Goal: Book appointment/travel/reservation

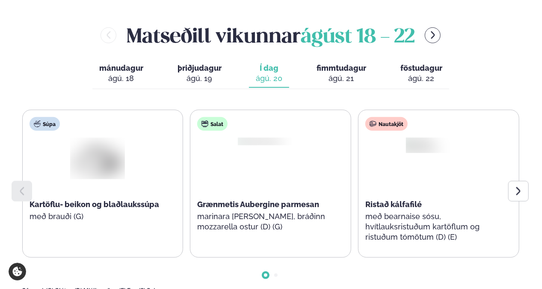
scroll to position [428, 0]
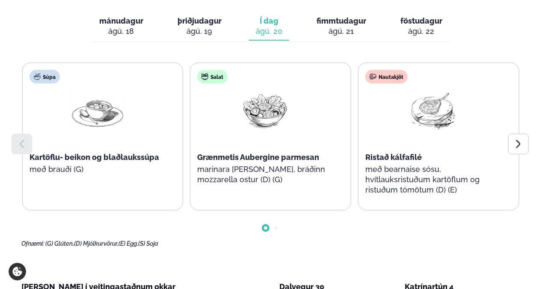
click at [527, 134] on div at bounding box center [519, 144] width 21 height 21
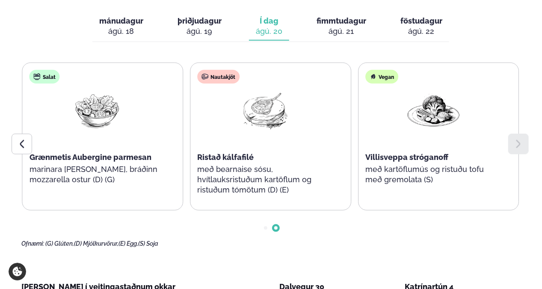
click at [26, 139] on icon at bounding box center [22, 144] width 10 height 10
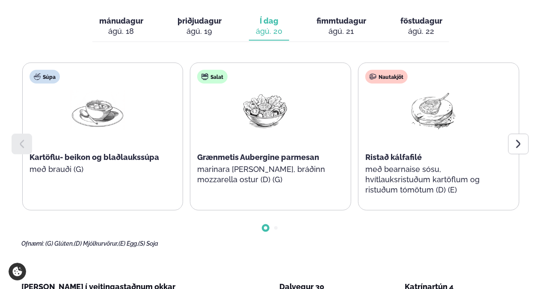
scroll to position [385, 0]
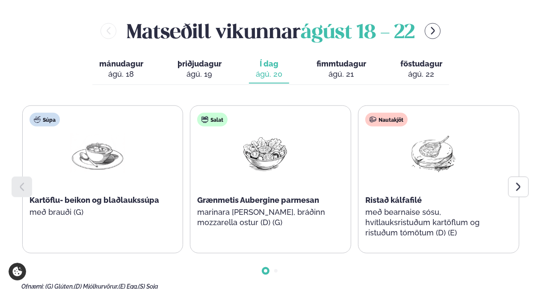
click at [522, 182] on icon at bounding box center [519, 187] width 10 height 10
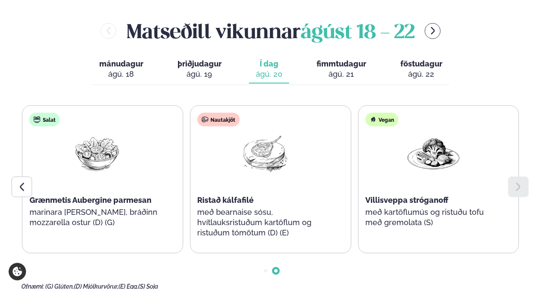
click at [347, 69] on div "ágú. 21" at bounding box center [342, 74] width 50 height 10
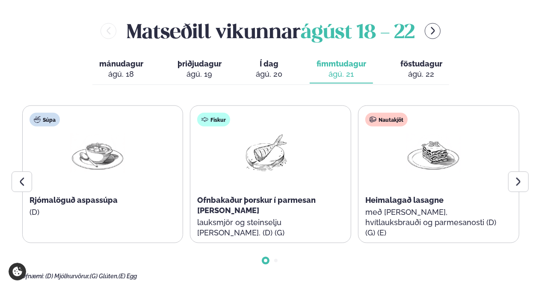
click at [511, 171] on div at bounding box center [519, 181] width 21 height 21
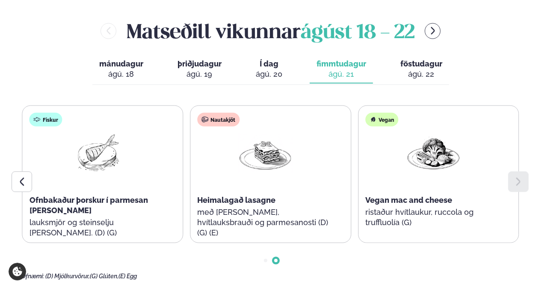
click at [511, 171] on div at bounding box center [519, 181] width 21 height 21
click at [428, 69] on div "ágú. 22" at bounding box center [422, 74] width 42 height 10
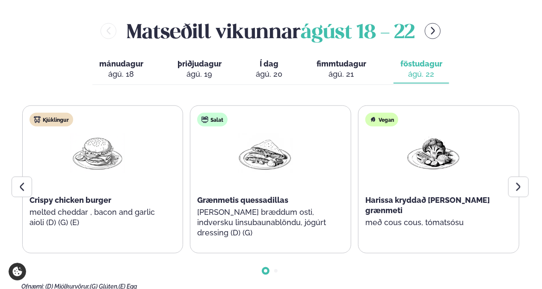
click at [522, 182] on icon at bounding box center [519, 187] width 10 height 10
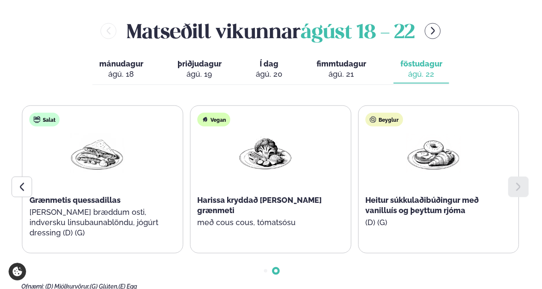
click at [522, 182] on icon at bounding box center [519, 187] width 10 height 10
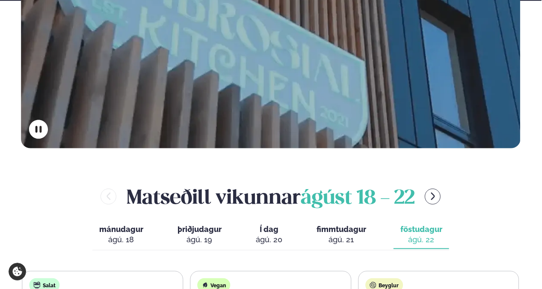
scroll to position [214, 0]
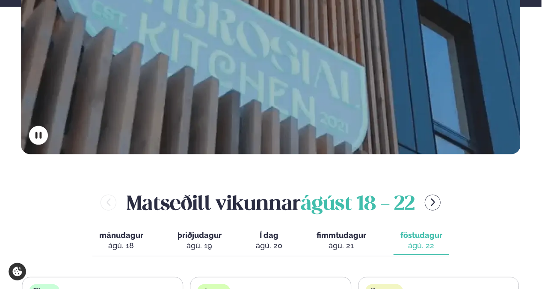
click at [434, 197] on icon "menu-btn-right" at bounding box center [433, 201] width 9 height 9
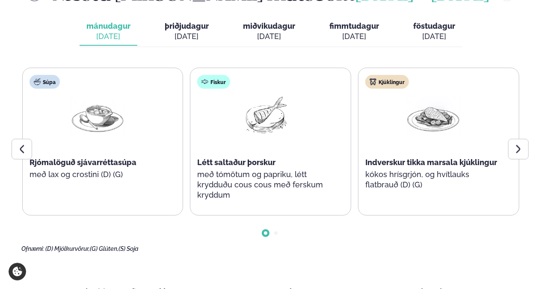
scroll to position [385, 0]
